Goal: Task Accomplishment & Management: Manage account settings

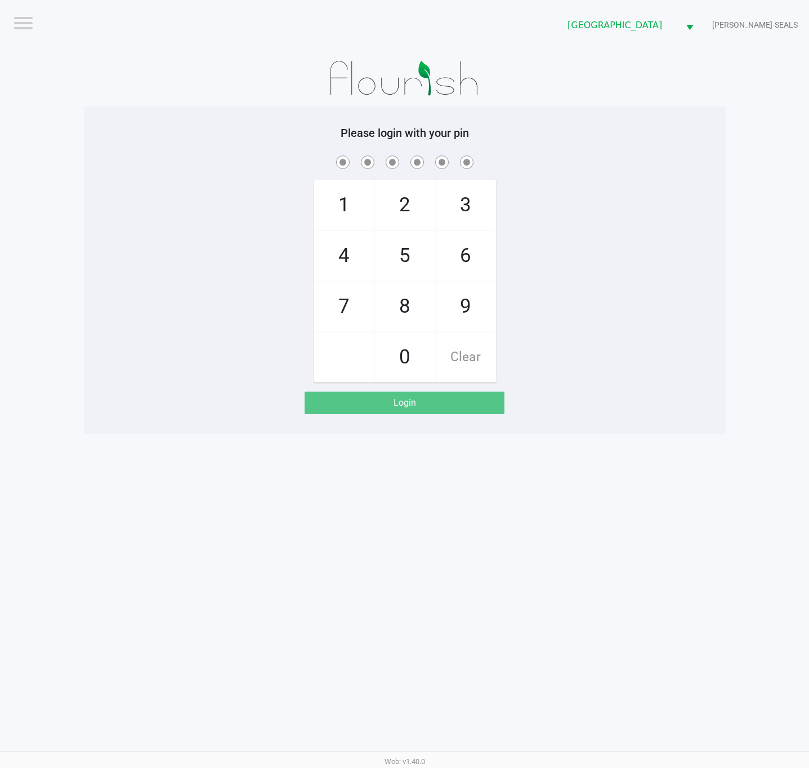
click at [591, 218] on div "1 4 7 2 5 8 0 3 6 9 Clear" at bounding box center [405, 267] width 642 height 229
click at [582, 218] on div "1 4 7 2 5 8 0 3 6 9 Clear" at bounding box center [405, 267] width 642 height 229
click at [565, 372] on div "1 4 7 2 5 8 0 3 6 9 Clear" at bounding box center [405, 267] width 642 height 229
click at [742, 344] on app-pos-login-wrapper "Logout [GEOGRAPHIC_DATA] WC [PERSON_NAME]-SEALS Please login with your pin 1 4 …" at bounding box center [404, 217] width 809 height 434
checkbox input "true"
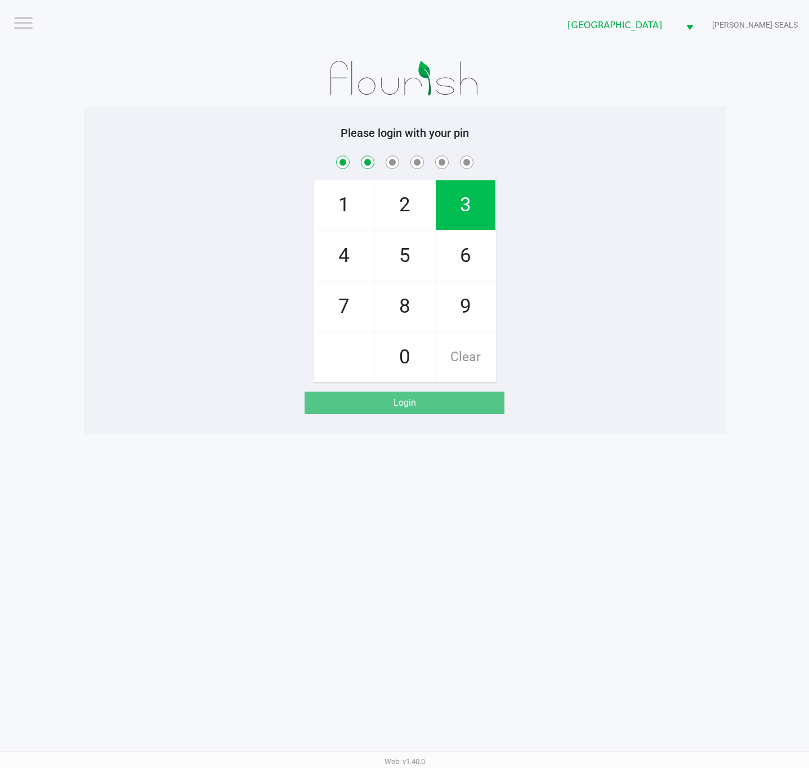
checkbox input "true"
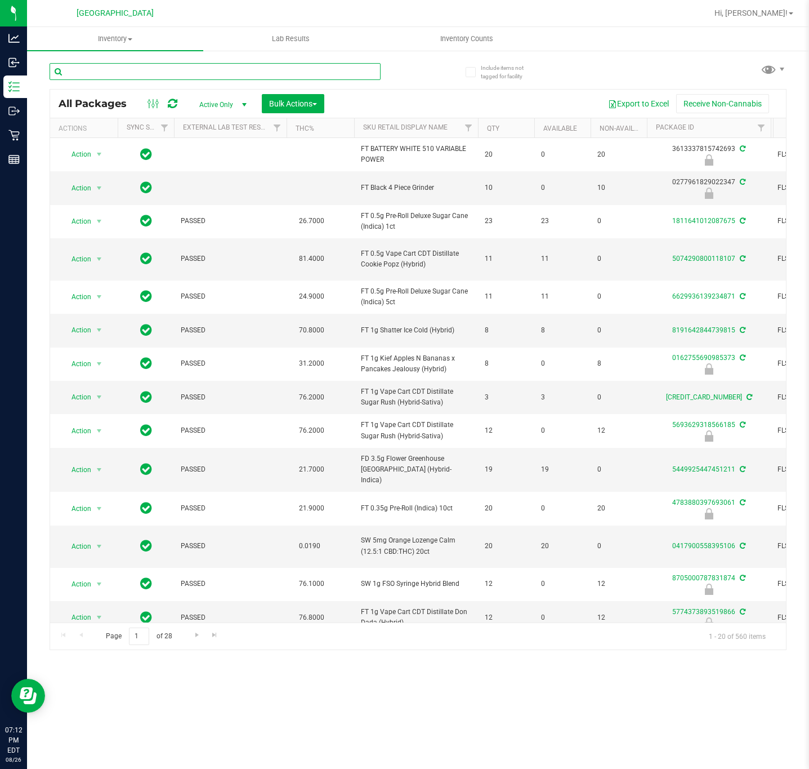
click at [125, 66] on input "text" at bounding box center [215, 71] width 331 height 17
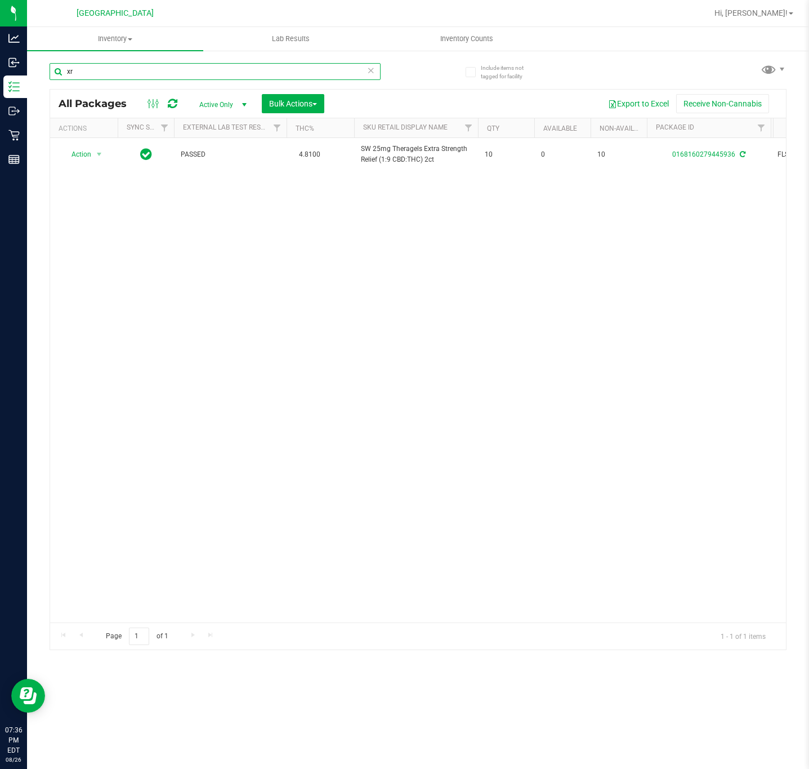
type input "x"
click at [221, 357] on div "Action Action Adjust qty Create package Edit attributes Global inventory Locate…" at bounding box center [418, 380] width 736 height 484
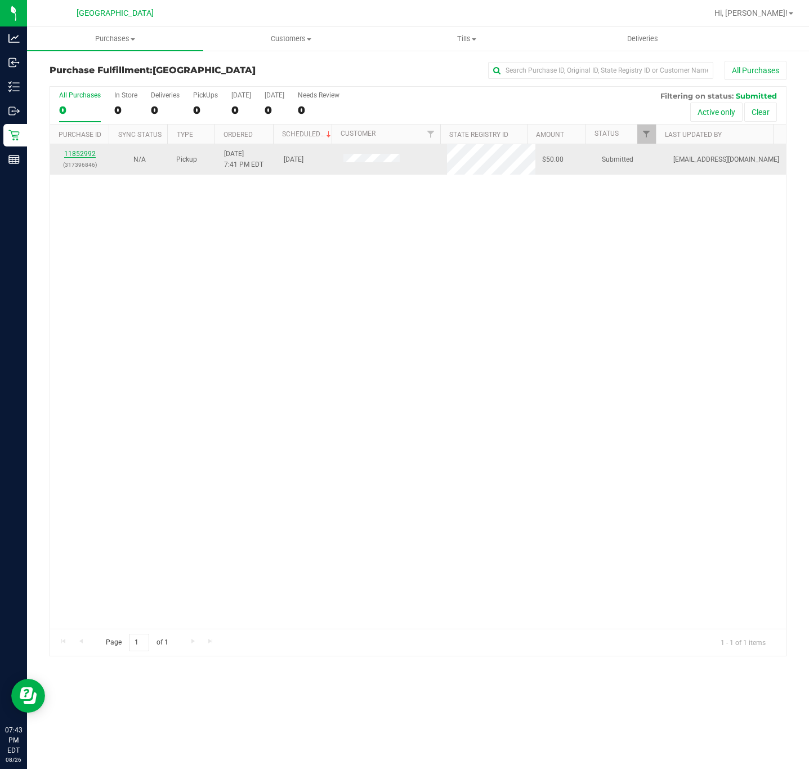
click at [79, 156] on link "11852992" at bounding box center [80, 154] width 32 height 8
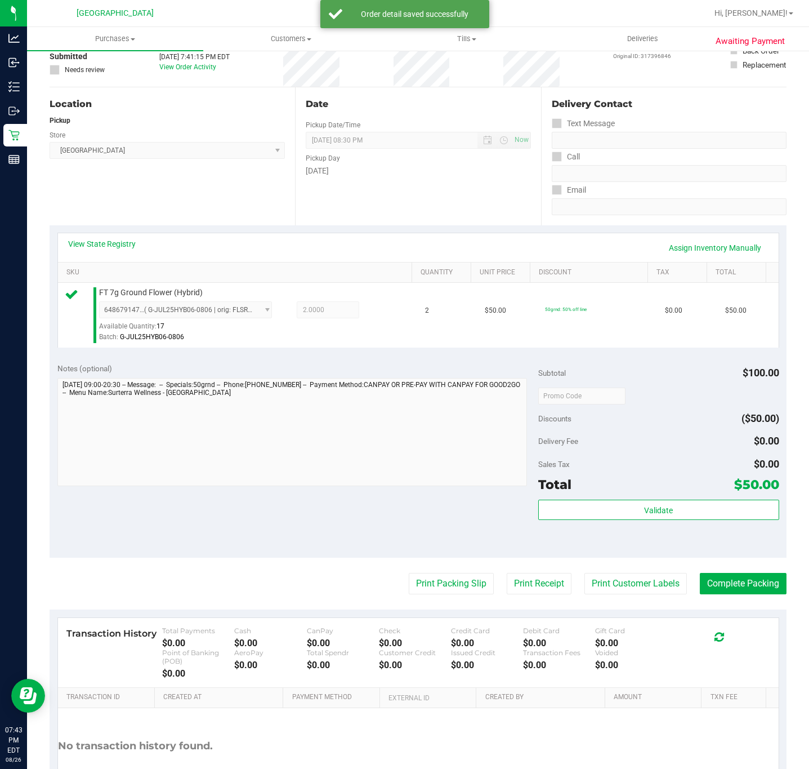
scroll to position [164, 0]
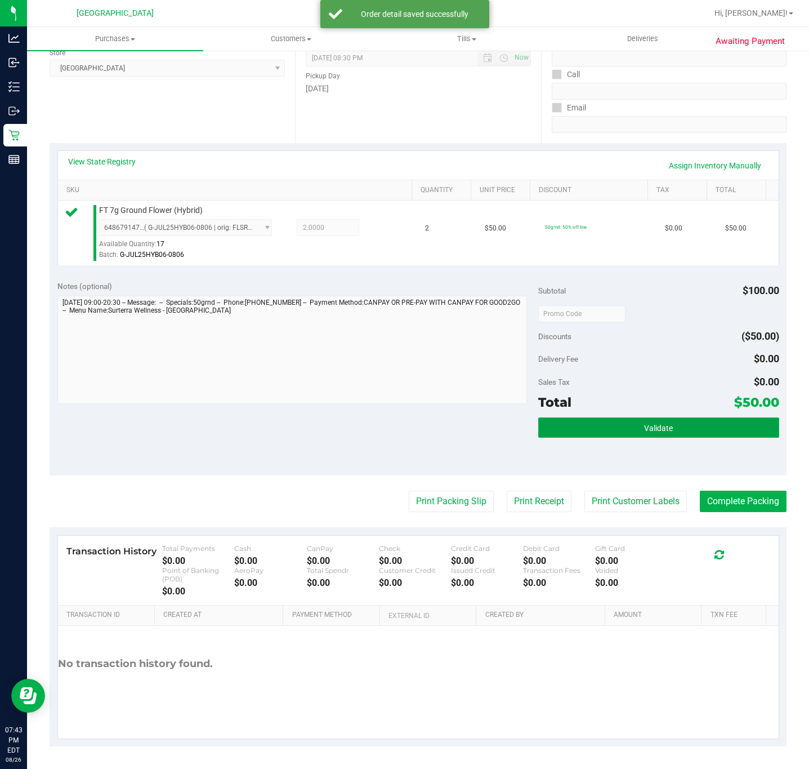
click at [595, 422] on button "Validate" at bounding box center [659, 427] width 241 height 20
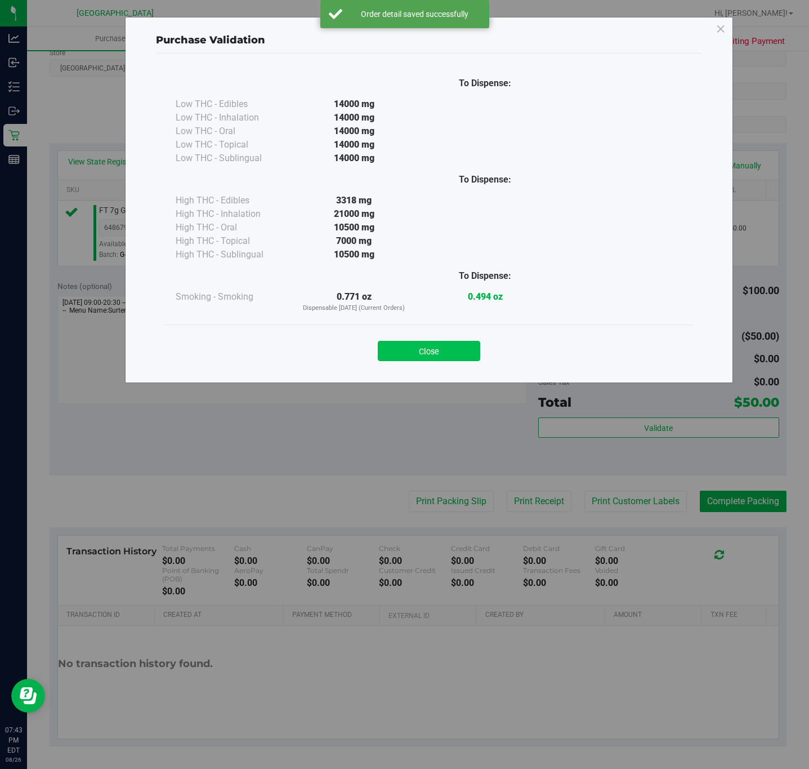
click at [408, 348] on button "Close" at bounding box center [429, 351] width 103 height 20
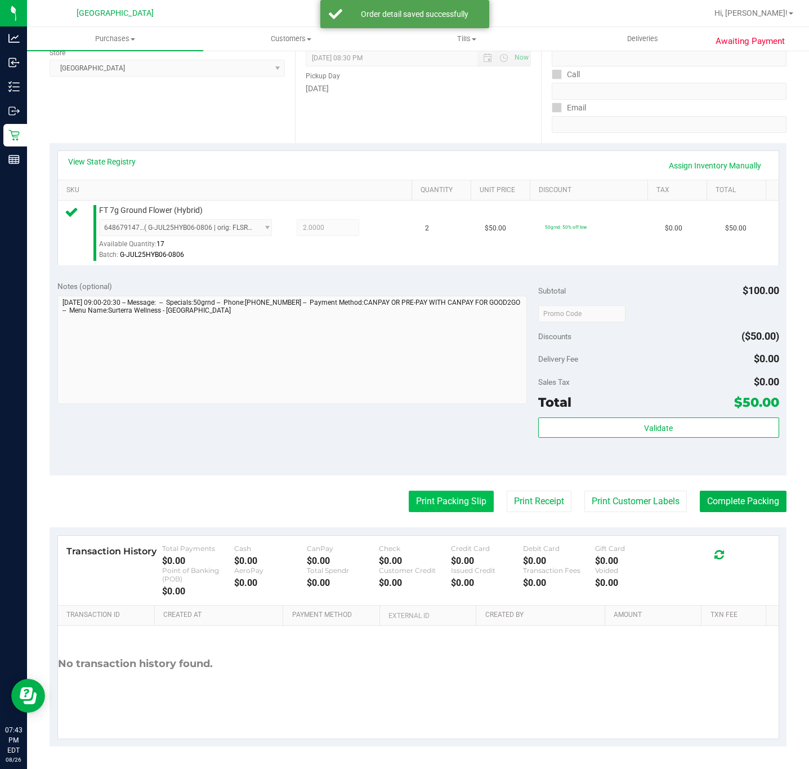
click at [413, 495] on button "Print Packing Slip" at bounding box center [451, 501] width 85 height 21
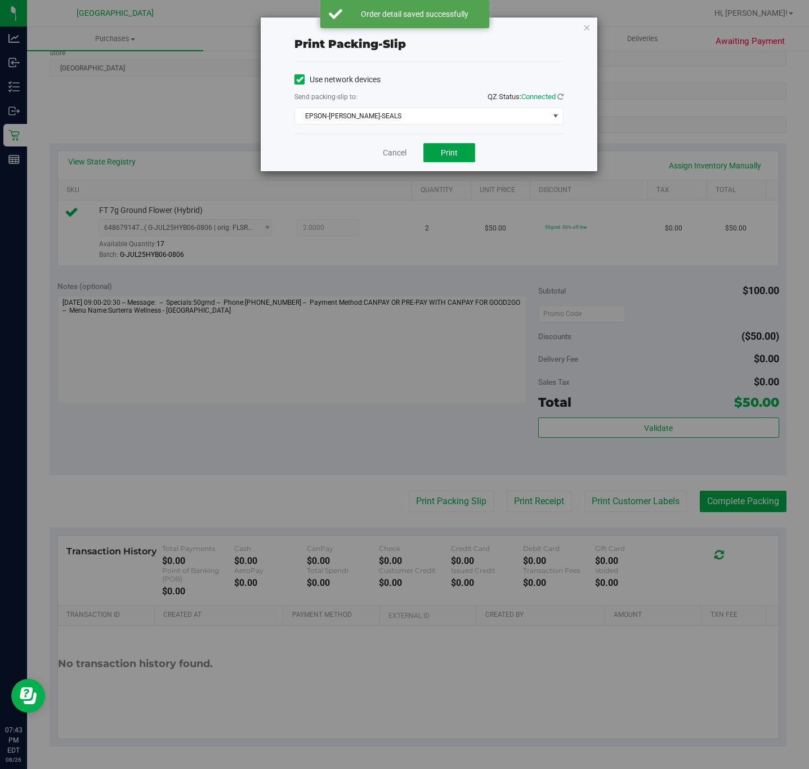
click at [455, 150] on span "Print" at bounding box center [449, 152] width 17 height 9
click at [586, 28] on icon "button" at bounding box center [587, 27] width 8 height 14
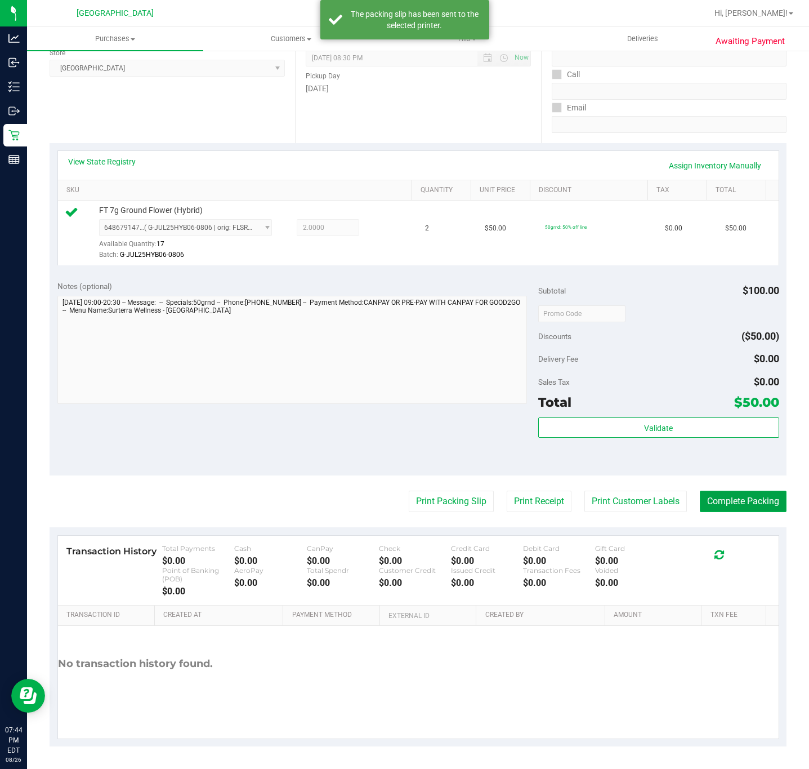
click at [732, 497] on button "Complete Packing" at bounding box center [743, 501] width 87 height 21
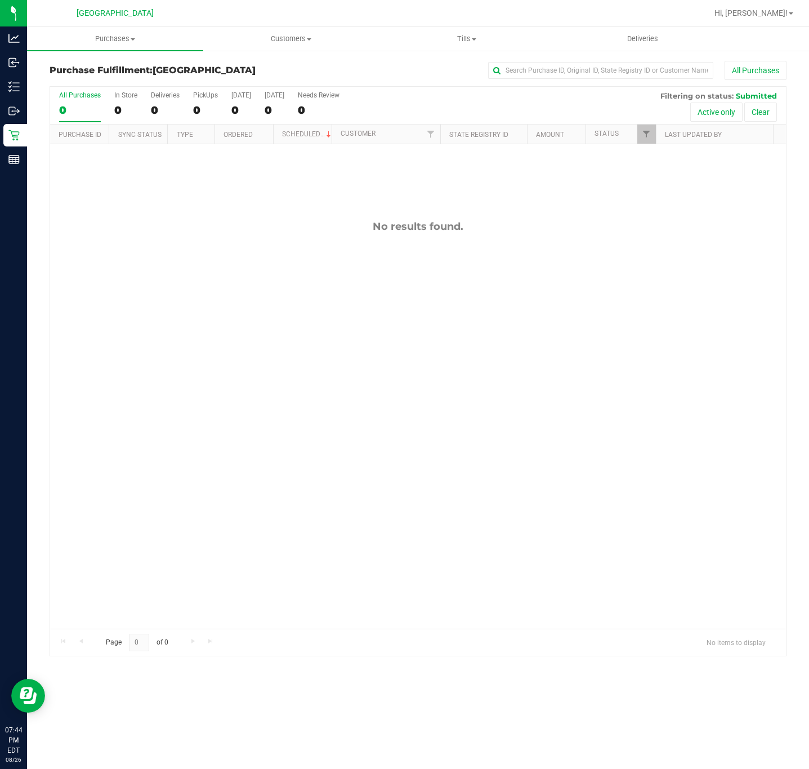
click at [464, 286] on div "No results found." at bounding box center [418, 424] width 736 height 560
click at [117, 41] on span "Purchases" at bounding box center [115, 39] width 176 height 10
click at [105, 72] on span "Summary of purchases" at bounding box center [84, 68] width 115 height 10
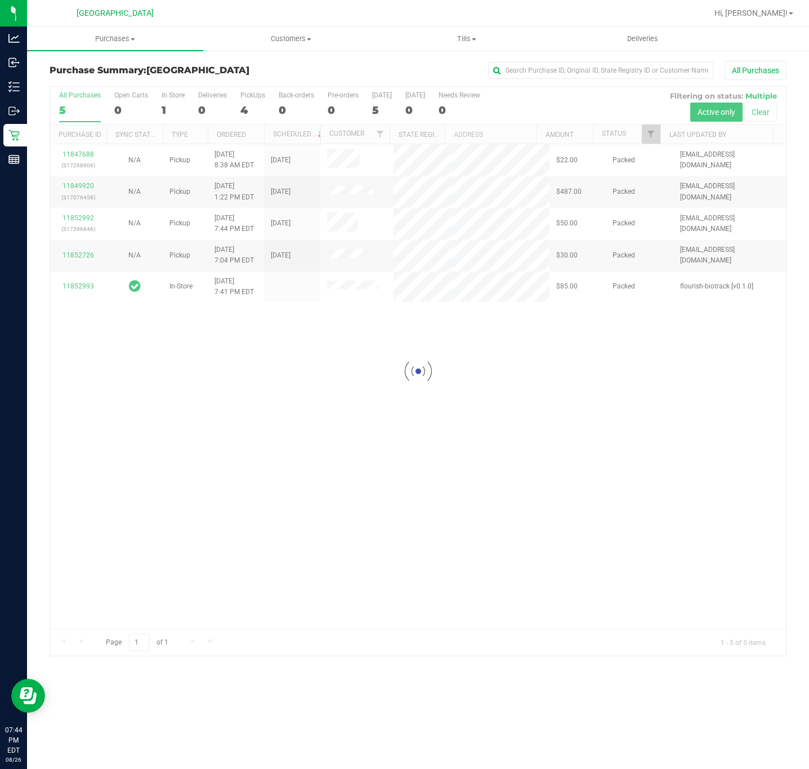
click at [316, 391] on div at bounding box center [418, 371] width 736 height 569
click at [218, 451] on div at bounding box center [418, 371] width 736 height 569
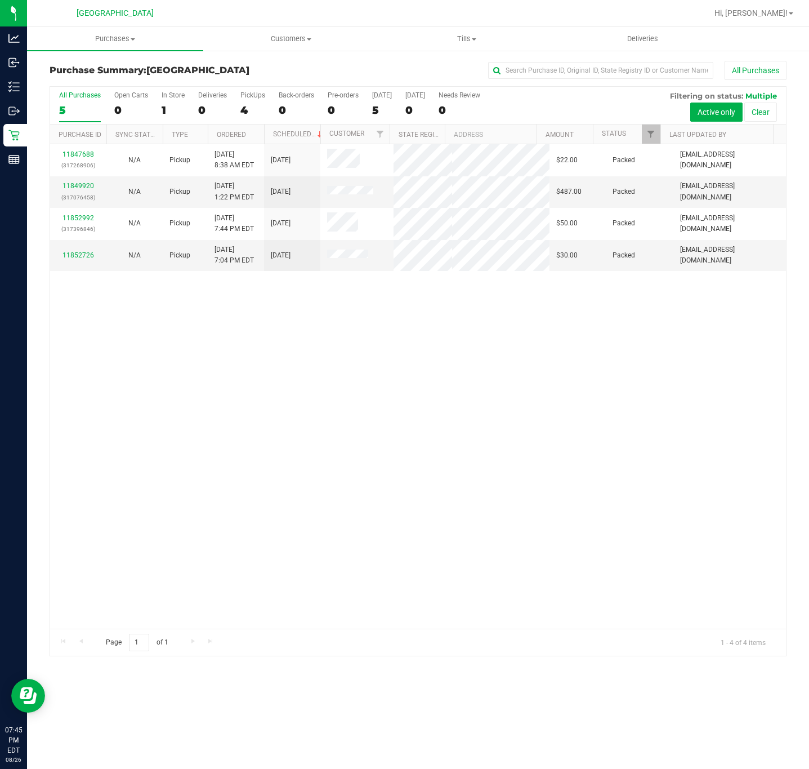
click at [216, 519] on div "11847688 (317268906) N/A Pickup 8/26/2025 8:38 AM EDT 8/26/2025 $22.00 Packed a…" at bounding box center [418, 386] width 736 height 484
click at [232, 477] on div "11847688 (317268906) N/A Pickup 8/26/2025 8:38 AM EDT 8/26/2025 $22.00 Packed a…" at bounding box center [418, 386] width 736 height 484
click at [435, 457] on div "11847688 (317268906) N/A Pickup 8/26/2025 8:38 AM EDT 8/26/2025 $22.00 Packed a…" at bounding box center [418, 386] width 736 height 484
drag, startPoint x: 436, startPoint y: 470, endPoint x: 433, endPoint y: 462, distance: 8.4
click at [436, 470] on div "11847688 (317268906) N/A Pickup 8/26/2025 8:38 AM EDT 8/26/2025 $22.00 Packed a…" at bounding box center [418, 386] width 736 height 484
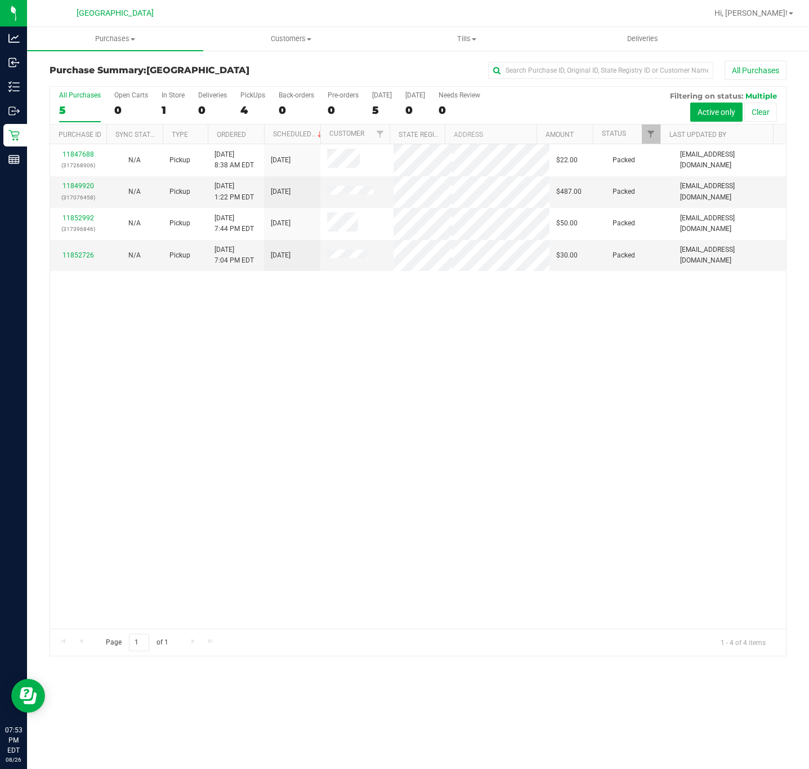
click at [299, 616] on div "11847688 (317268906) N/A Pickup 8/26/2025 8:38 AM EDT 8/26/2025 $22.00 Packed a…" at bounding box center [418, 386] width 736 height 484
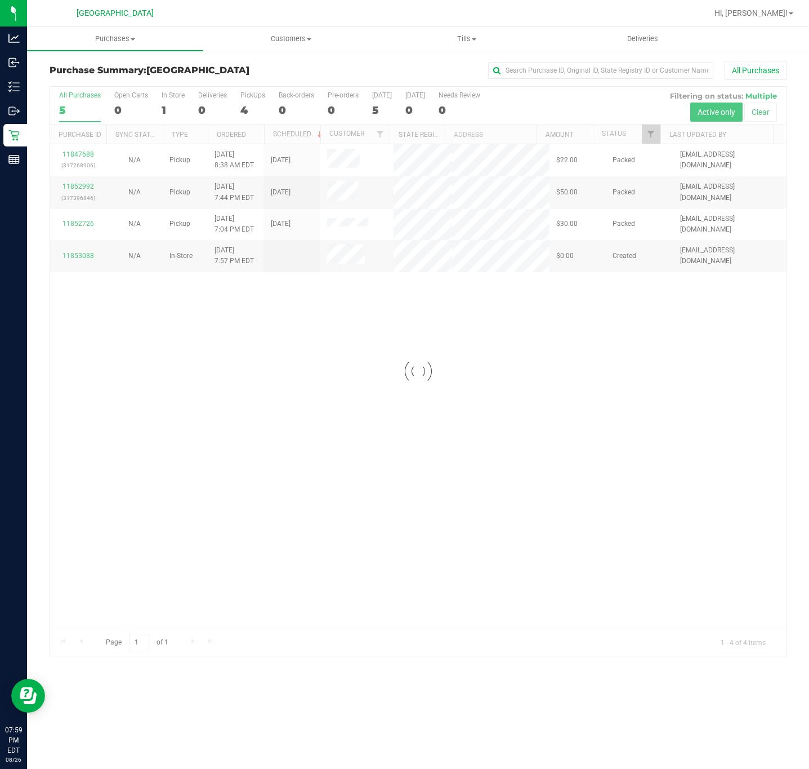
click at [308, 372] on div at bounding box center [418, 371] width 736 height 569
click at [110, 38] on span "Purchases" at bounding box center [115, 39] width 176 height 10
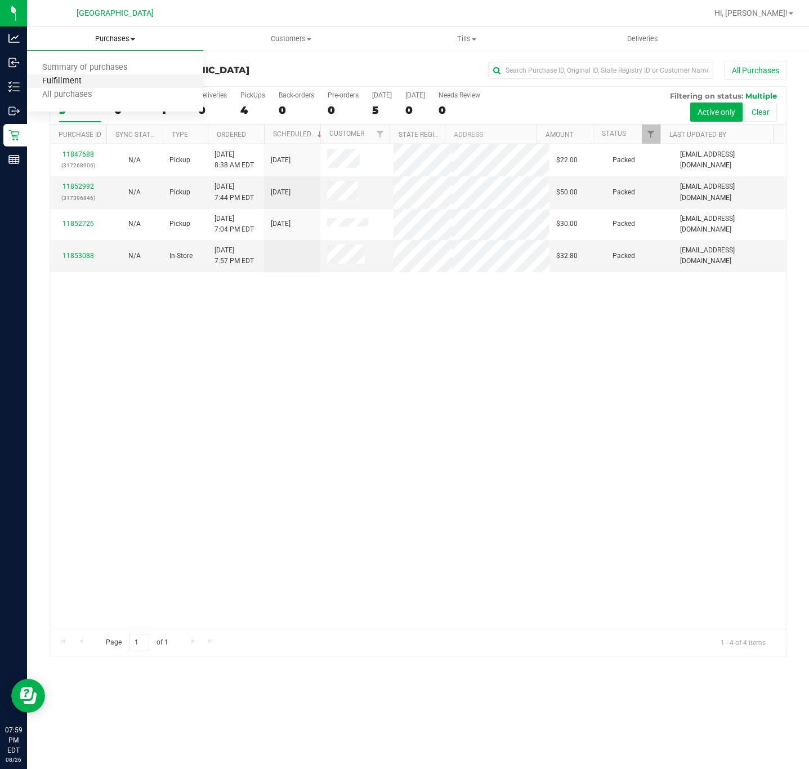
click at [91, 83] on span "Fulfillment" at bounding box center [62, 82] width 70 height 10
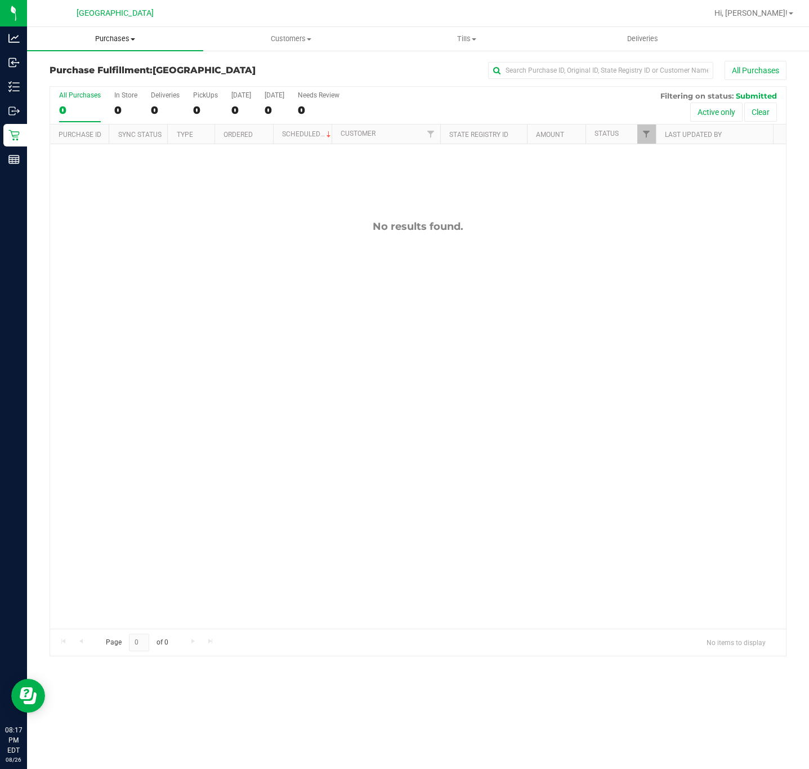
click at [118, 31] on uib-tab-heading "Purchases Summary of purchases Fulfillment All purchases" at bounding box center [115, 39] width 176 height 24
click at [105, 64] on span "Summary of purchases" at bounding box center [84, 68] width 115 height 10
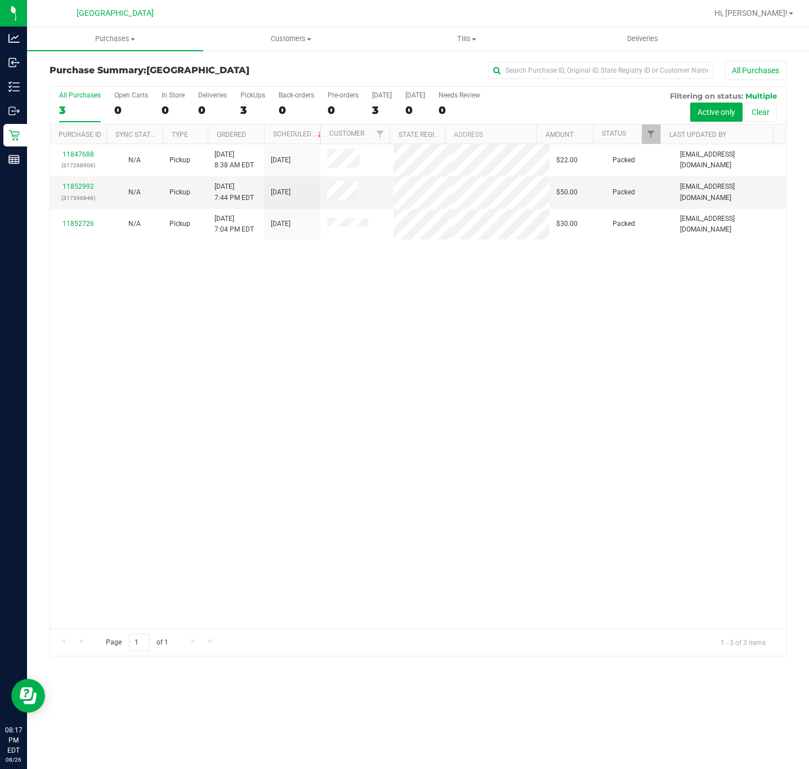
click at [131, 371] on div "11847688 (317268906) N/A Pickup 8/26/2025 8:38 AM EDT 8/26/2025 $22.00 Packed a…" at bounding box center [418, 386] width 736 height 484
click at [117, 36] on span "Purchases" at bounding box center [115, 39] width 176 height 10
click at [92, 81] on span "Fulfillment" at bounding box center [62, 82] width 70 height 10
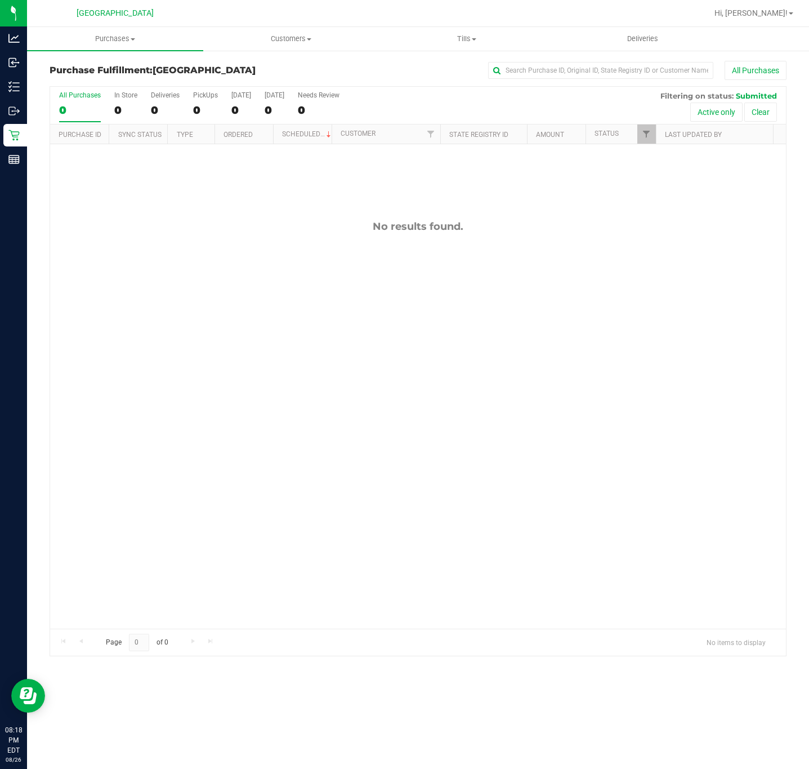
click at [352, 470] on div "No results found." at bounding box center [418, 424] width 736 height 560
click at [143, 410] on div "No results found." at bounding box center [418, 424] width 736 height 560
click at [195, 401] on div "No results found." at bounding box center [418, 424] width 736 height 560
